Goal: Task Accomplishment & Management: Use online tool/utility

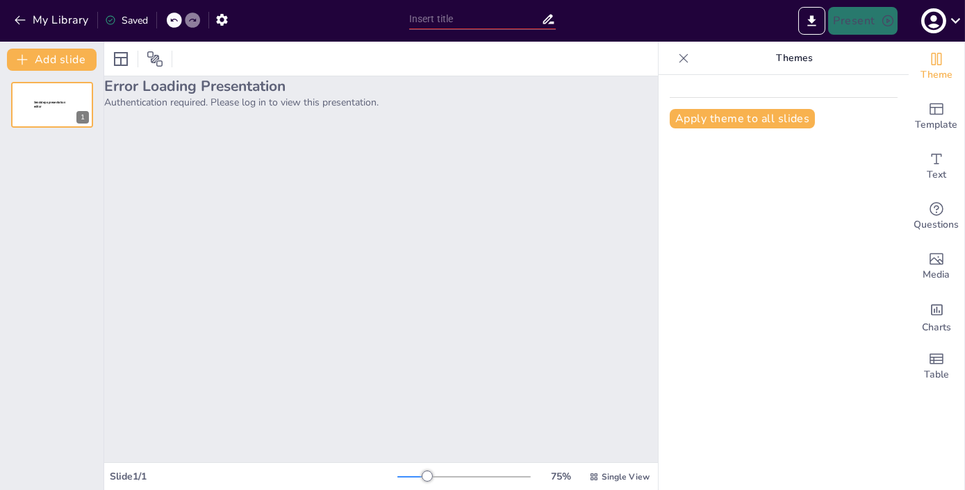
click at [336, 104] on p "Authentication required. Please log in to view this presentation." at bounding box center [381, 102] width 554 height 13
click at [240, 99] on p "Authentication required. Please log in to view this presentation." at bounding box center [381, 102] width 554 height 13
